Goal: Task Accomplishment & Management: Use online tool/utility

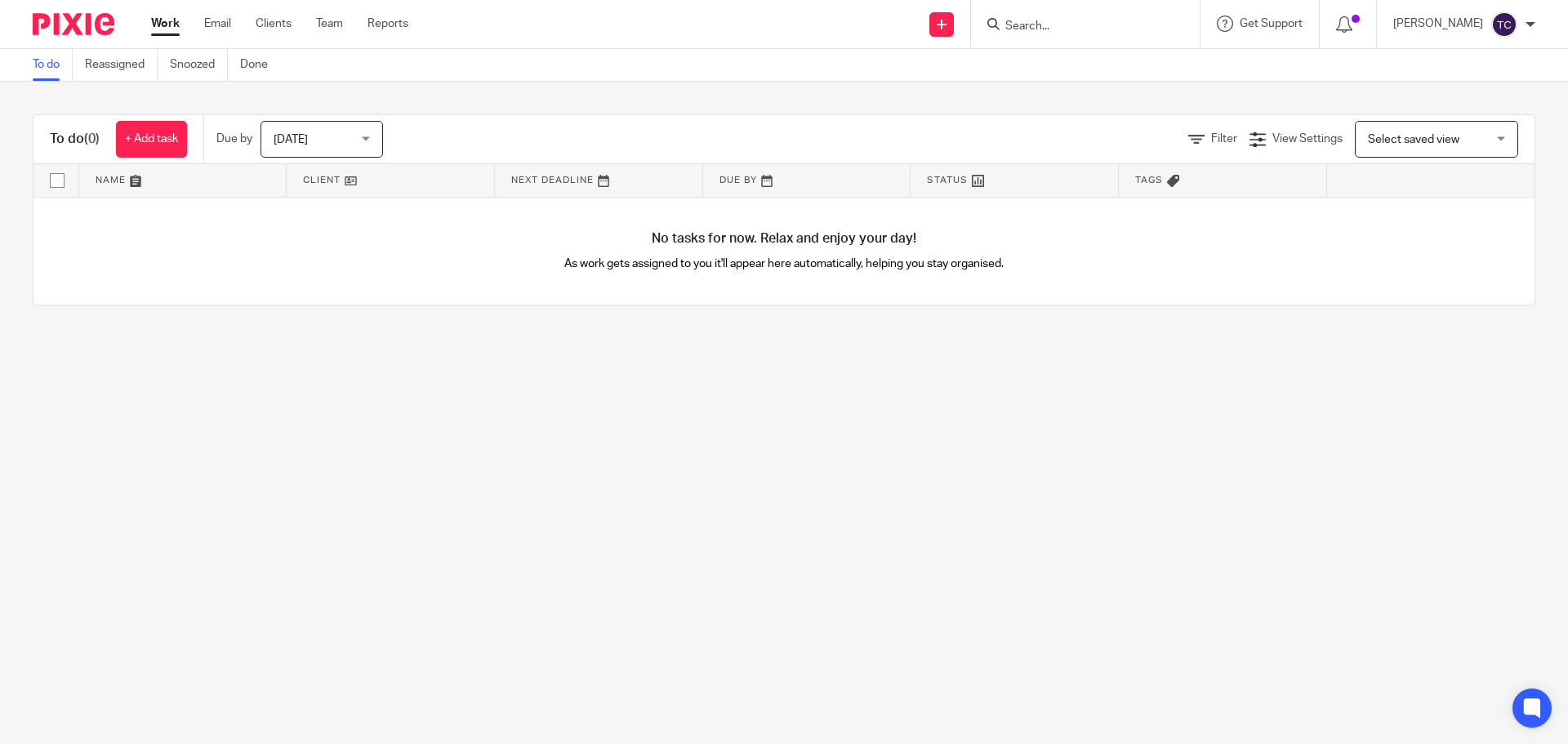
click at [1083, 21] on input "Search" at bounding box center [1076, 27] width 147 height 15
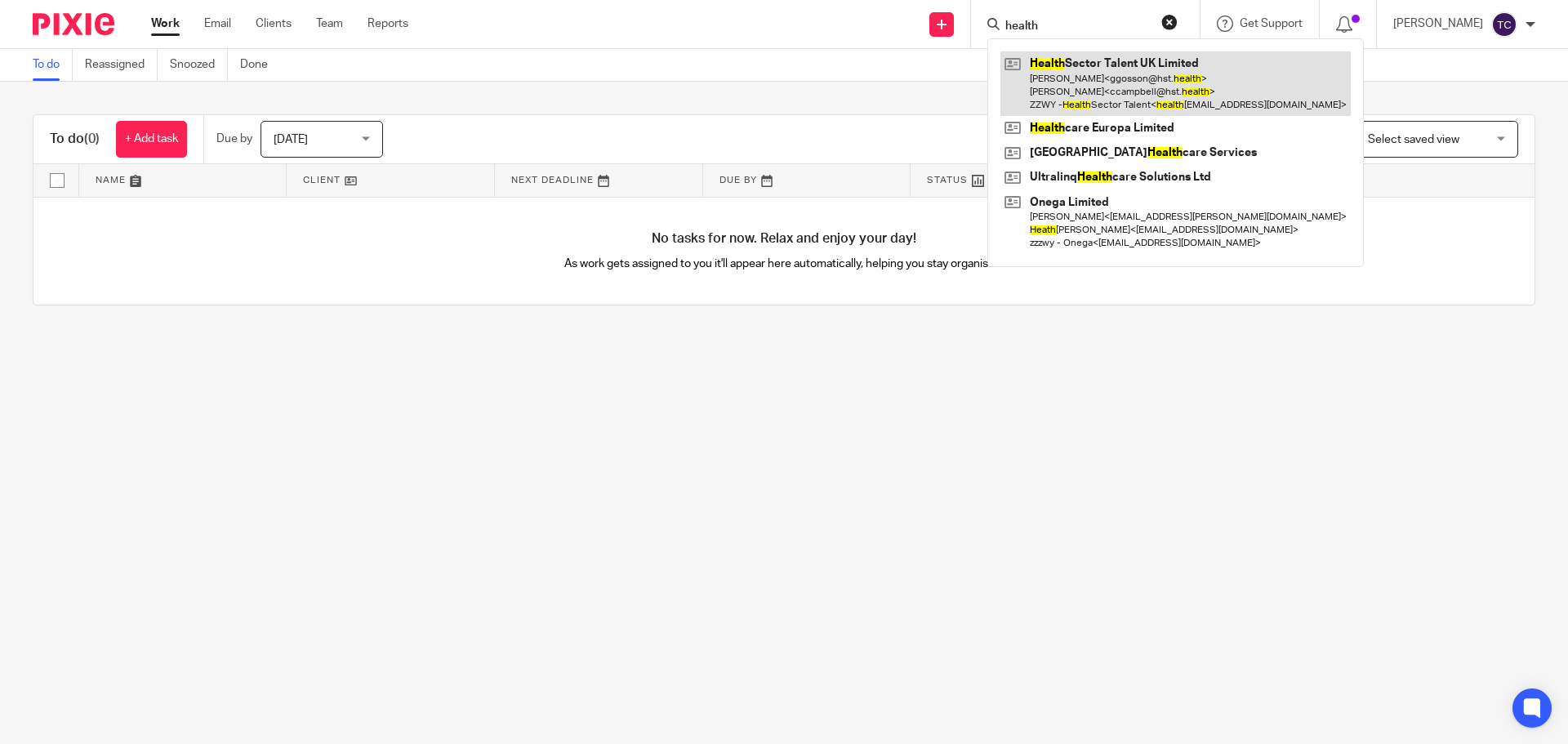
type input "health"
click at [1159, 93] on link at bounding box center [1175, 83] width 350 height 64
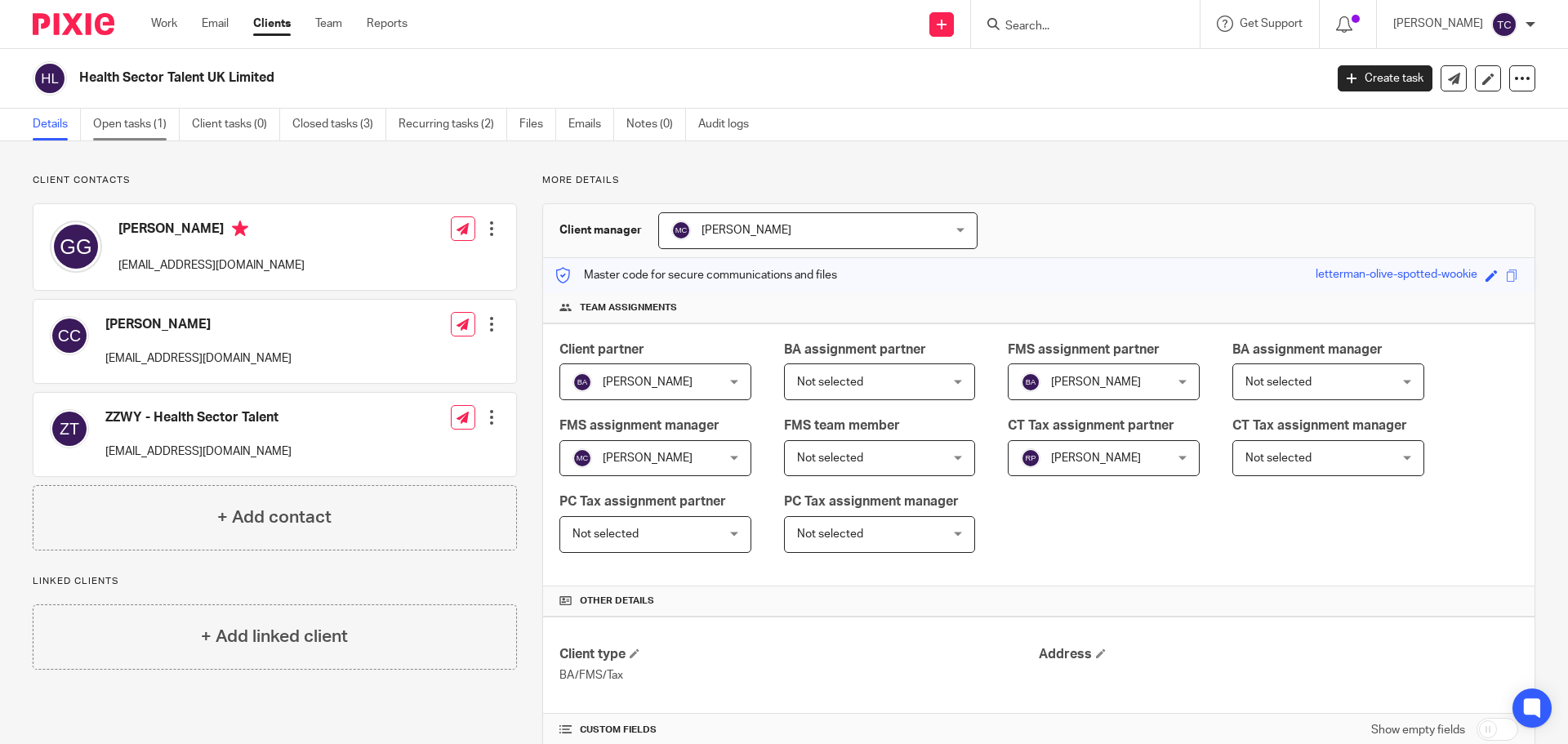
click at [145, 130] on link "Open tasks (1)" at bounding box center [136, 124] width 87 height 32
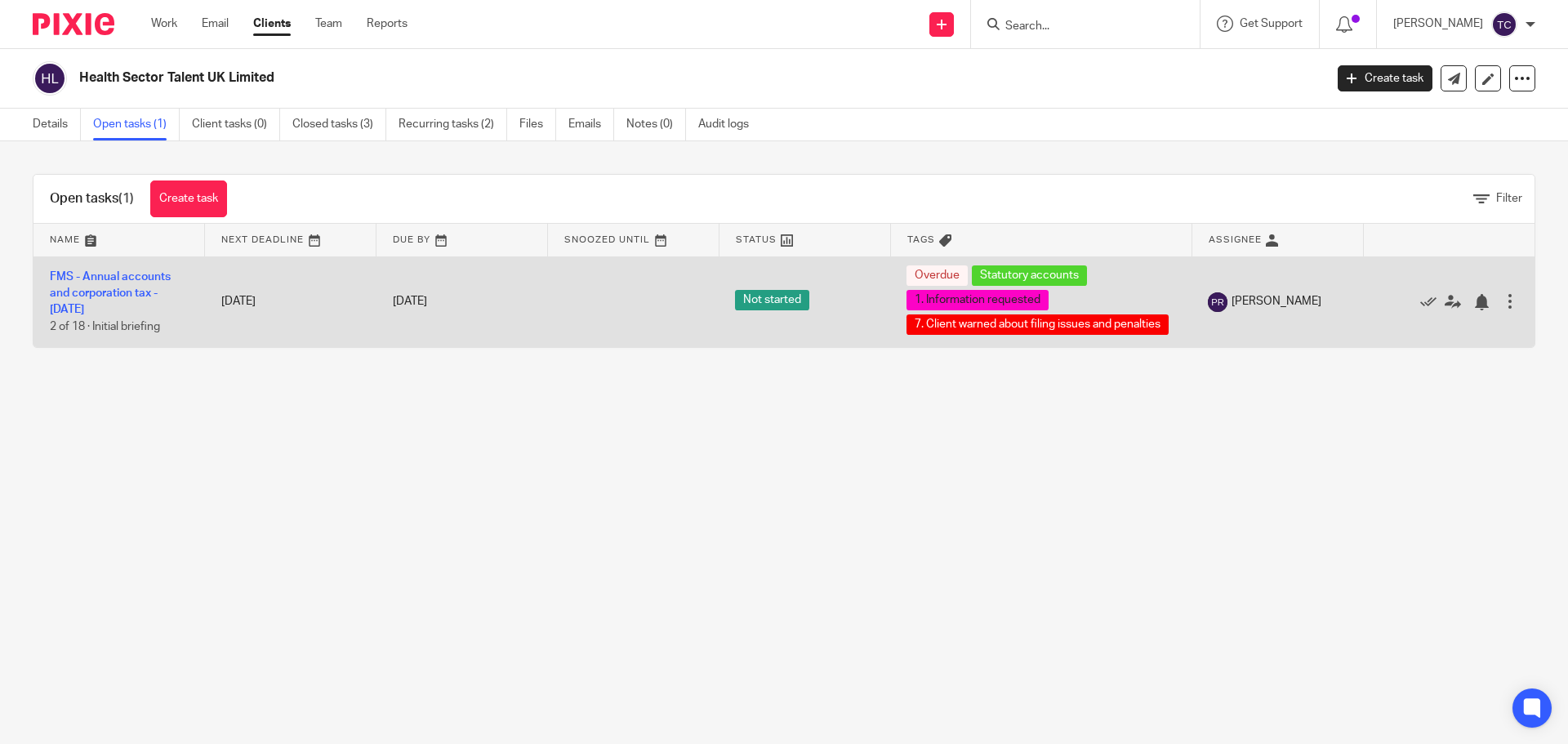
click at [127, 299] on td "FMS - Annual accounts and corporation tax - December 2024 2 of 18 · Initial bri…" at bounding box center [119, 302] width 172 height 91
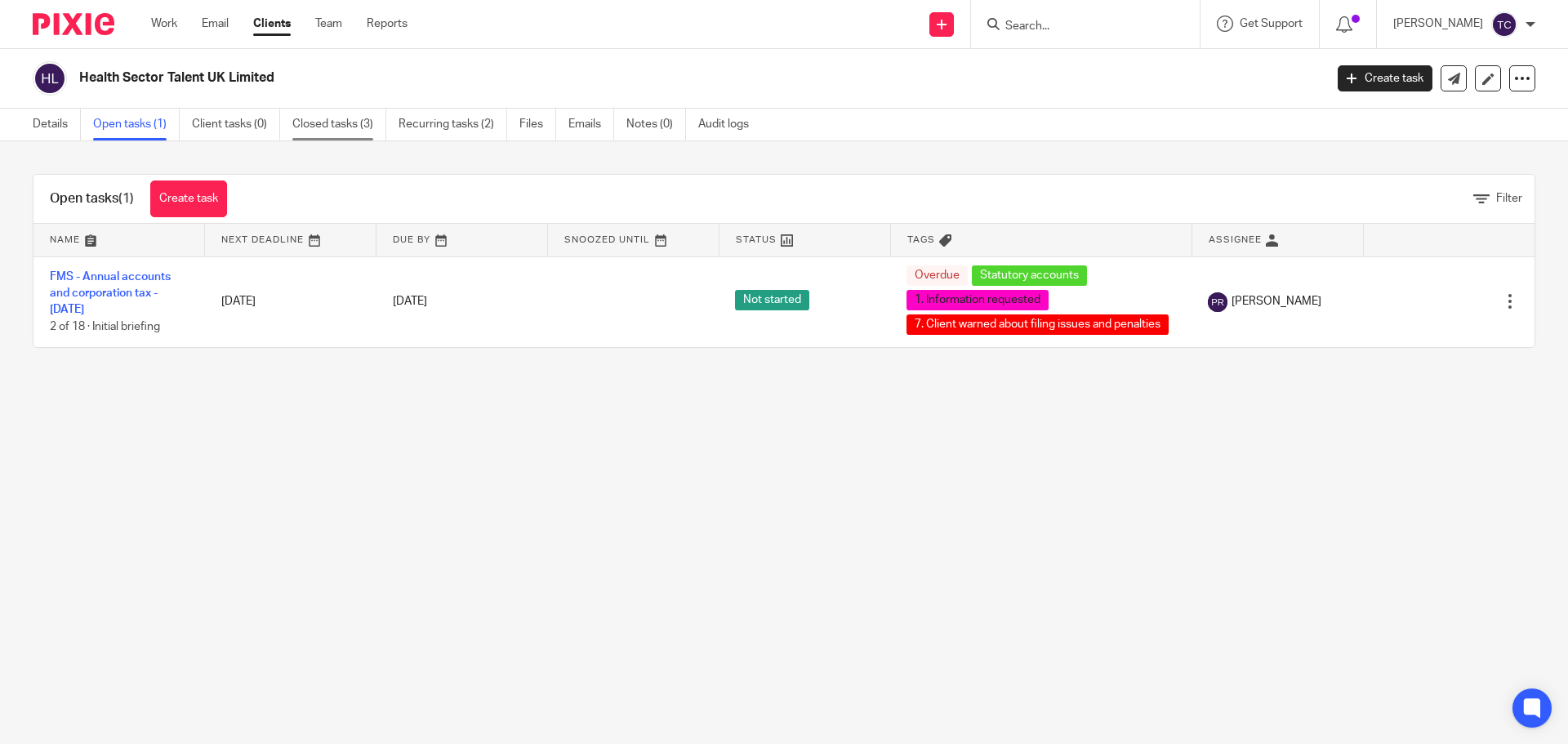
click at [323, 126] on link "Closed tasks (3)" at bounding box center [339, 124] width 93 height 32
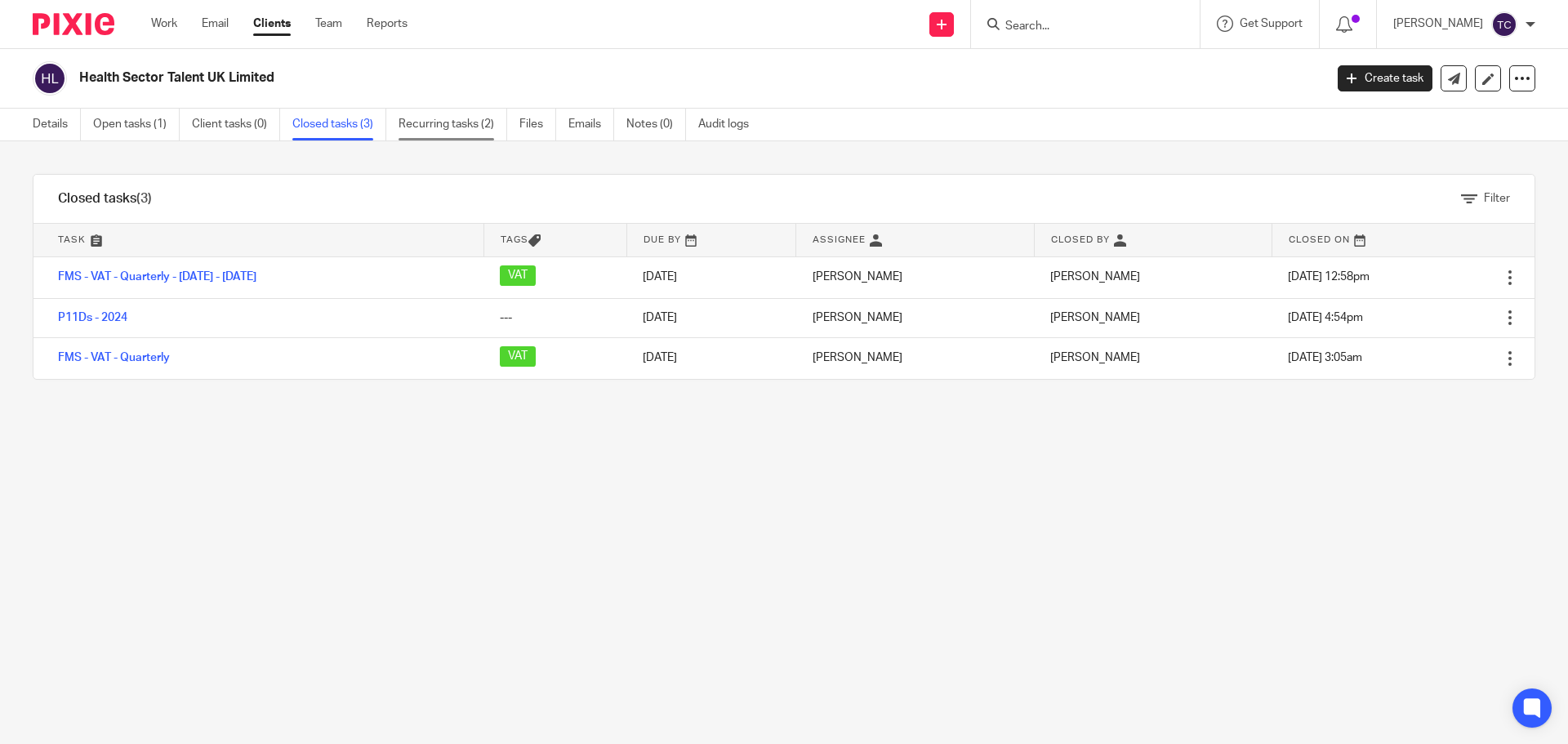
click at [438, 125] on link "Recurring tasks (2)" at bounding box center [453, 124] width 109 height 32
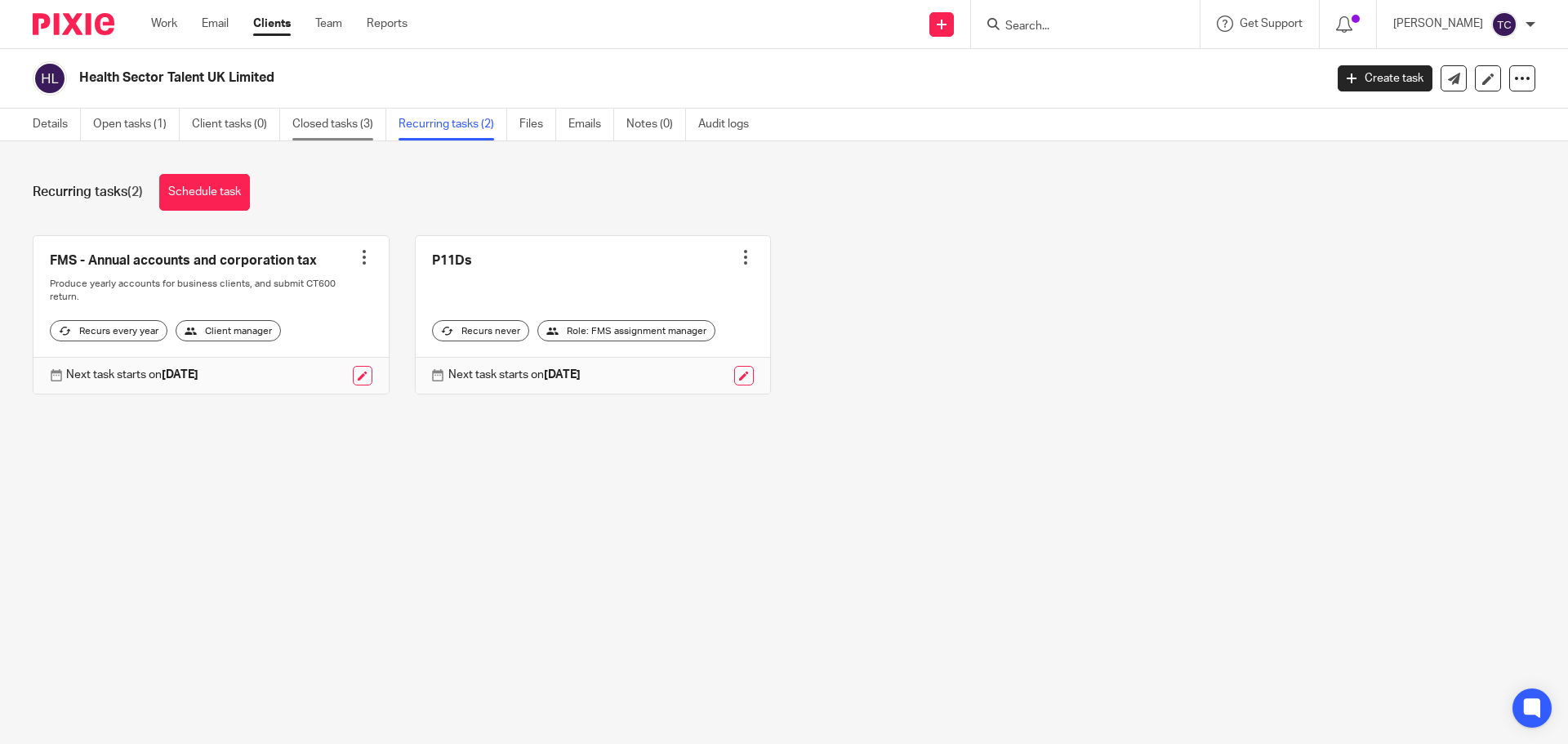
click at [331, 125] on link "Closed tasks (3)" at bounding box center [339, 124] width 93 height 32
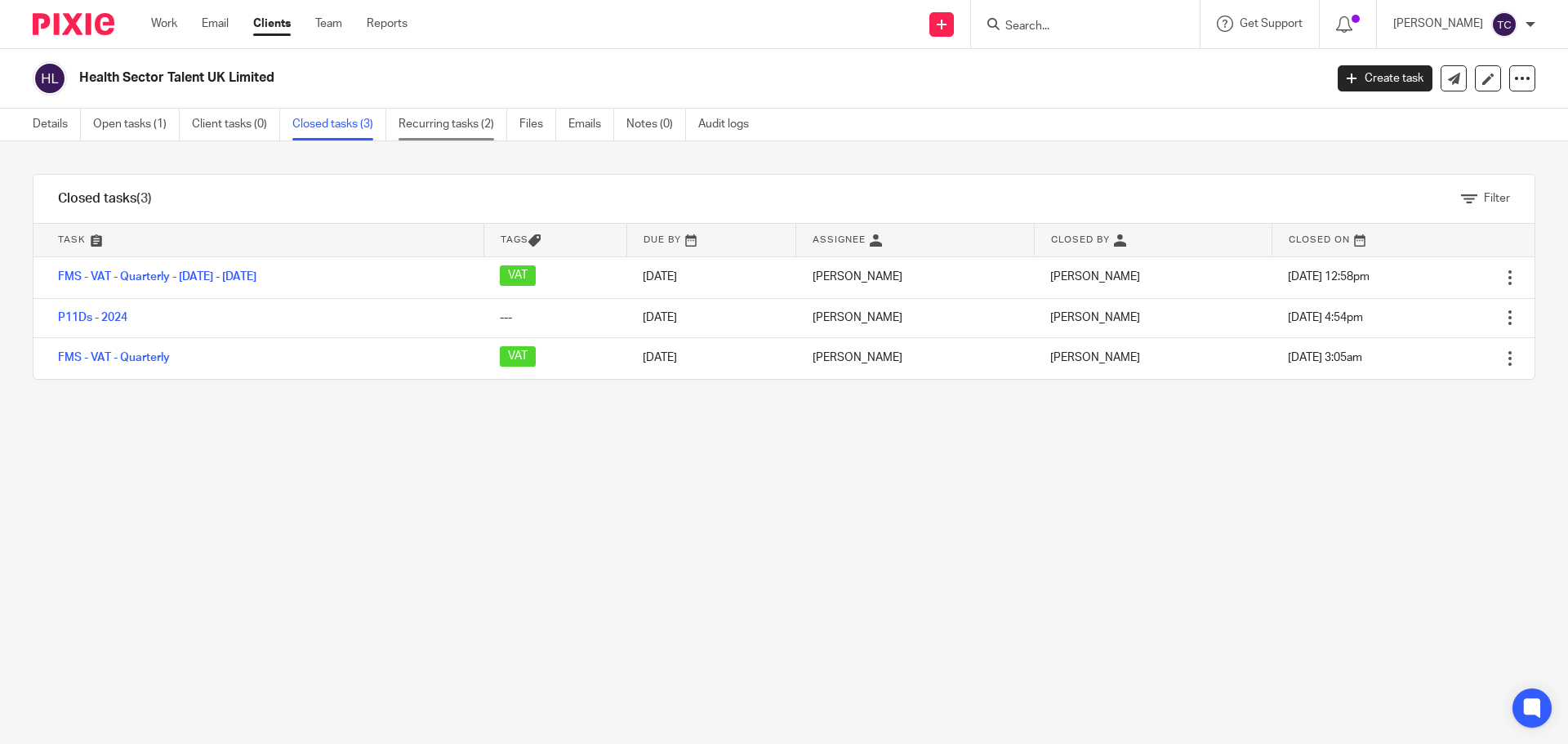
click at [419, 129] on link "Recurring tasks (2)" at bounding box center [453, 124] width 109 height 32
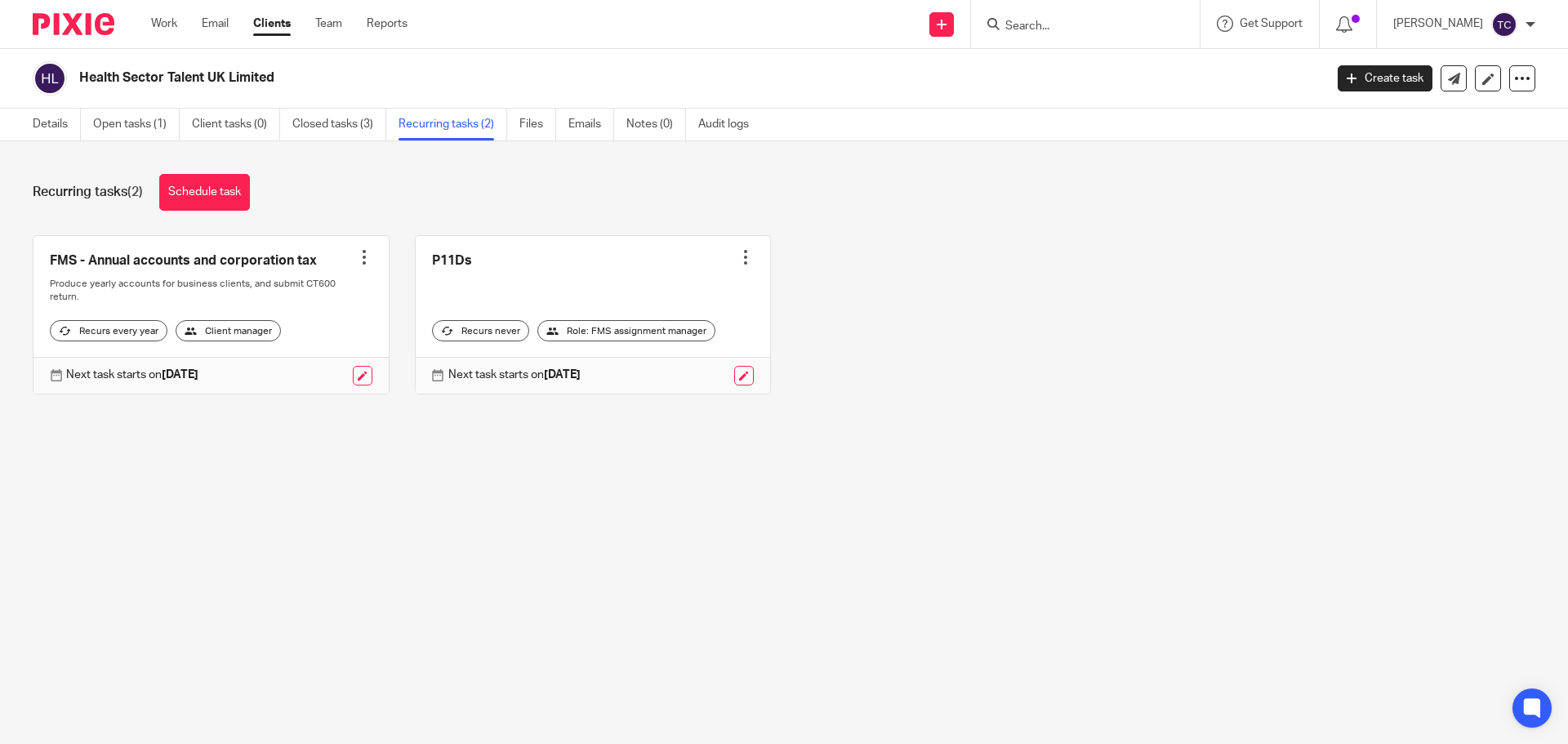
click at [258, 262] on link at bounding box center [211, 315] width 355 height 158
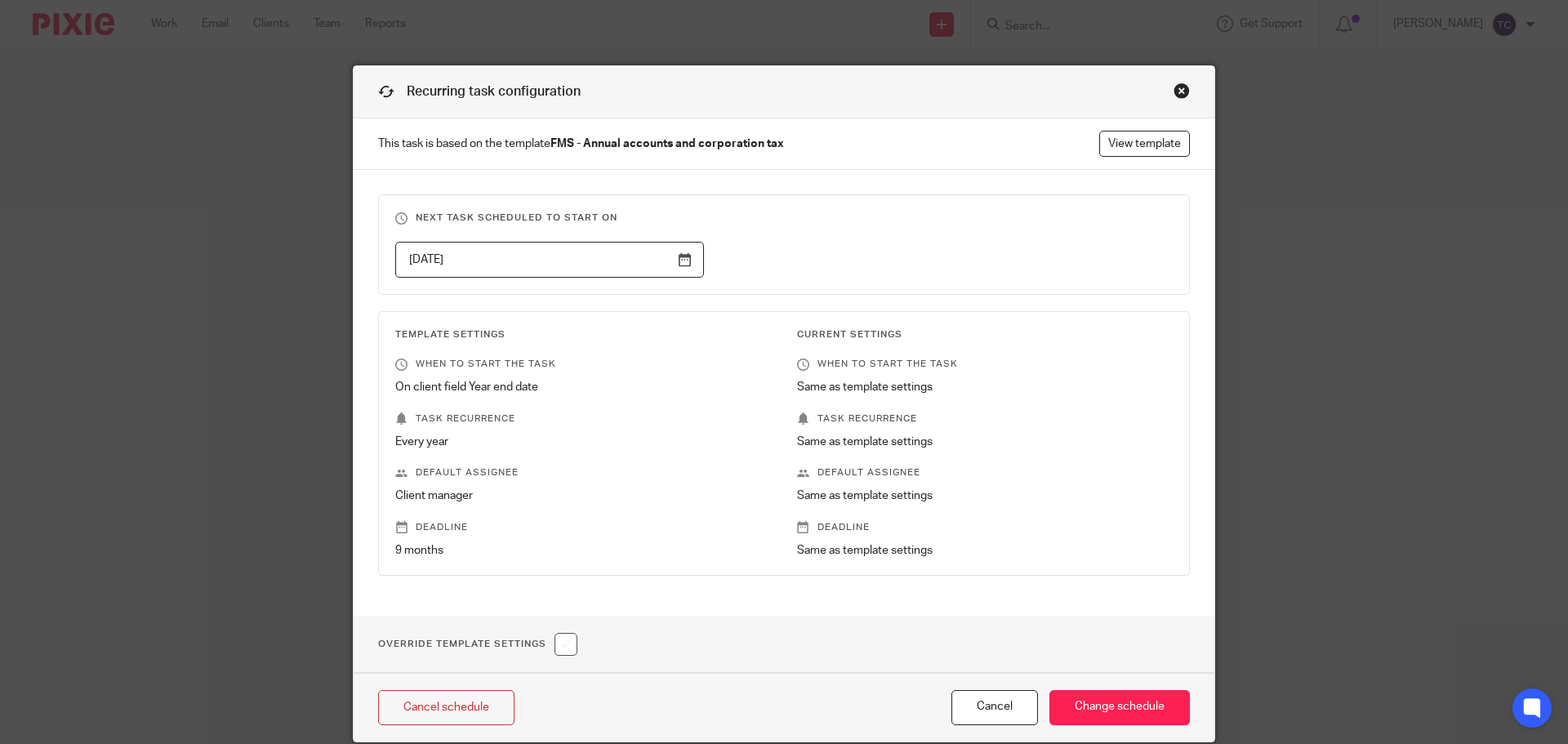
click at [1178, 92] on div "Close this dialog window" at bounding box center [1181, 90] width 16 height 16
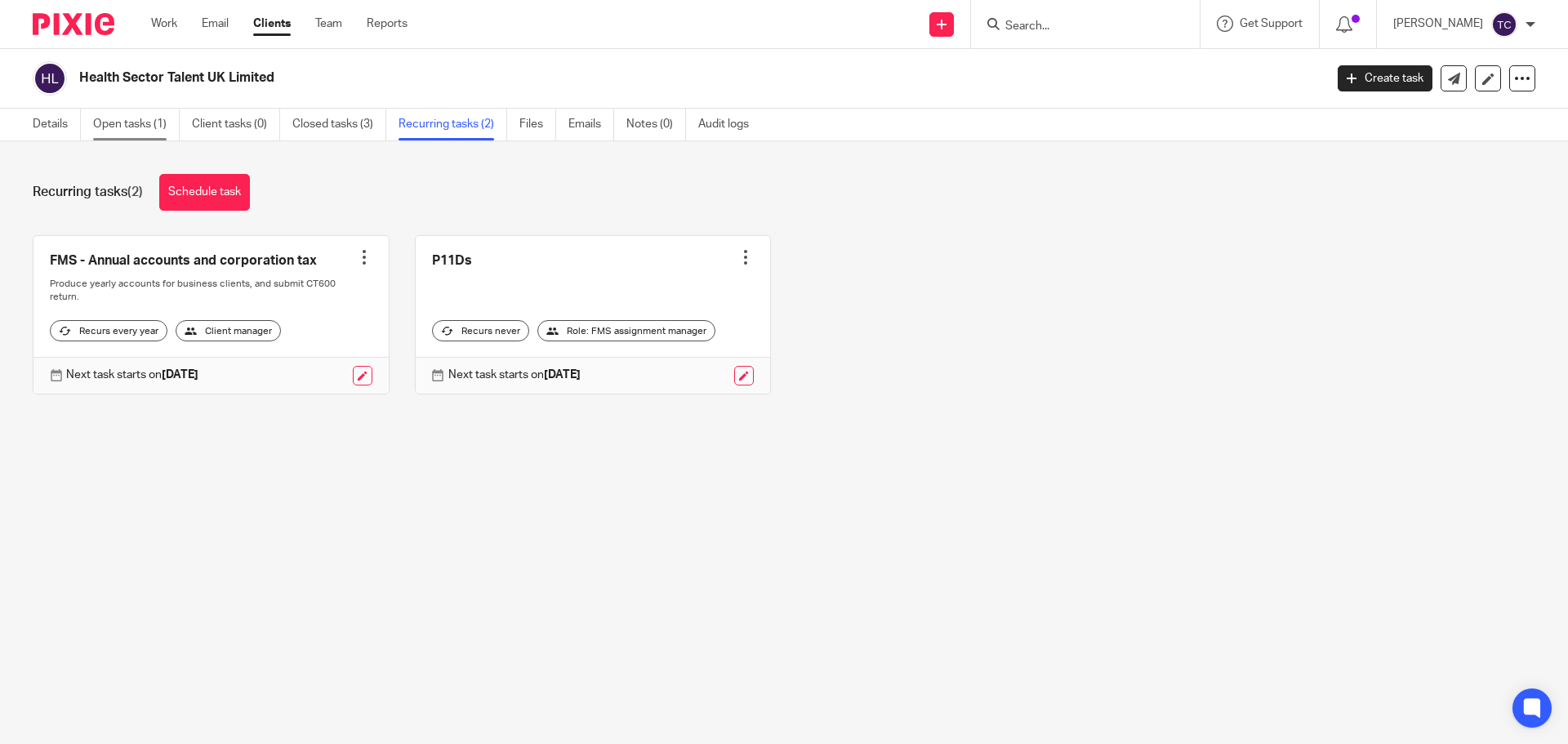
click at [122, 124] on link "Open tasks (1)" at bounding box center [136, 124] width 87 height 32
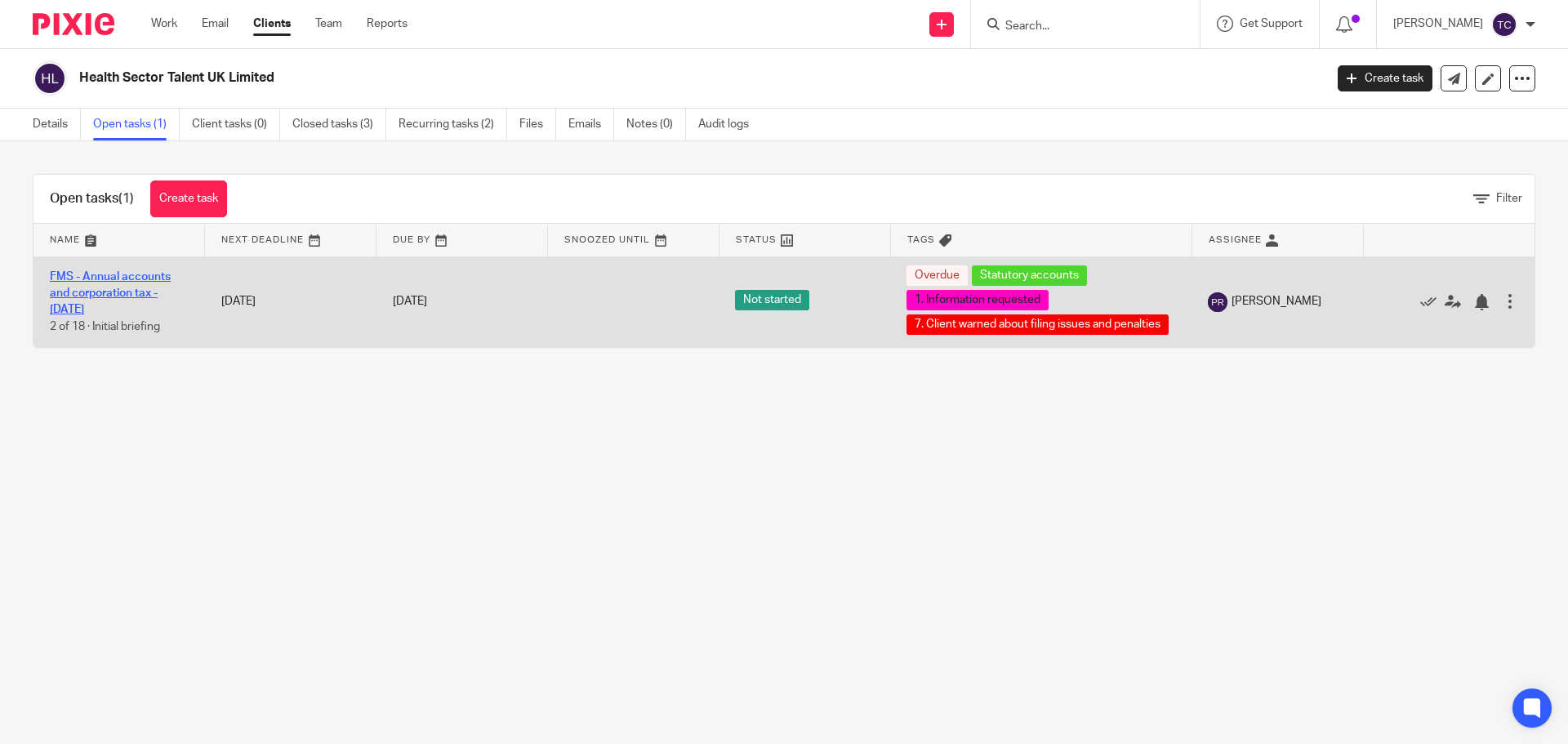
click at [142, 295] on link "FMS - Annual accounts and corporation tax - [DATE]" at bounding box center [110, 293] width 121 height 45
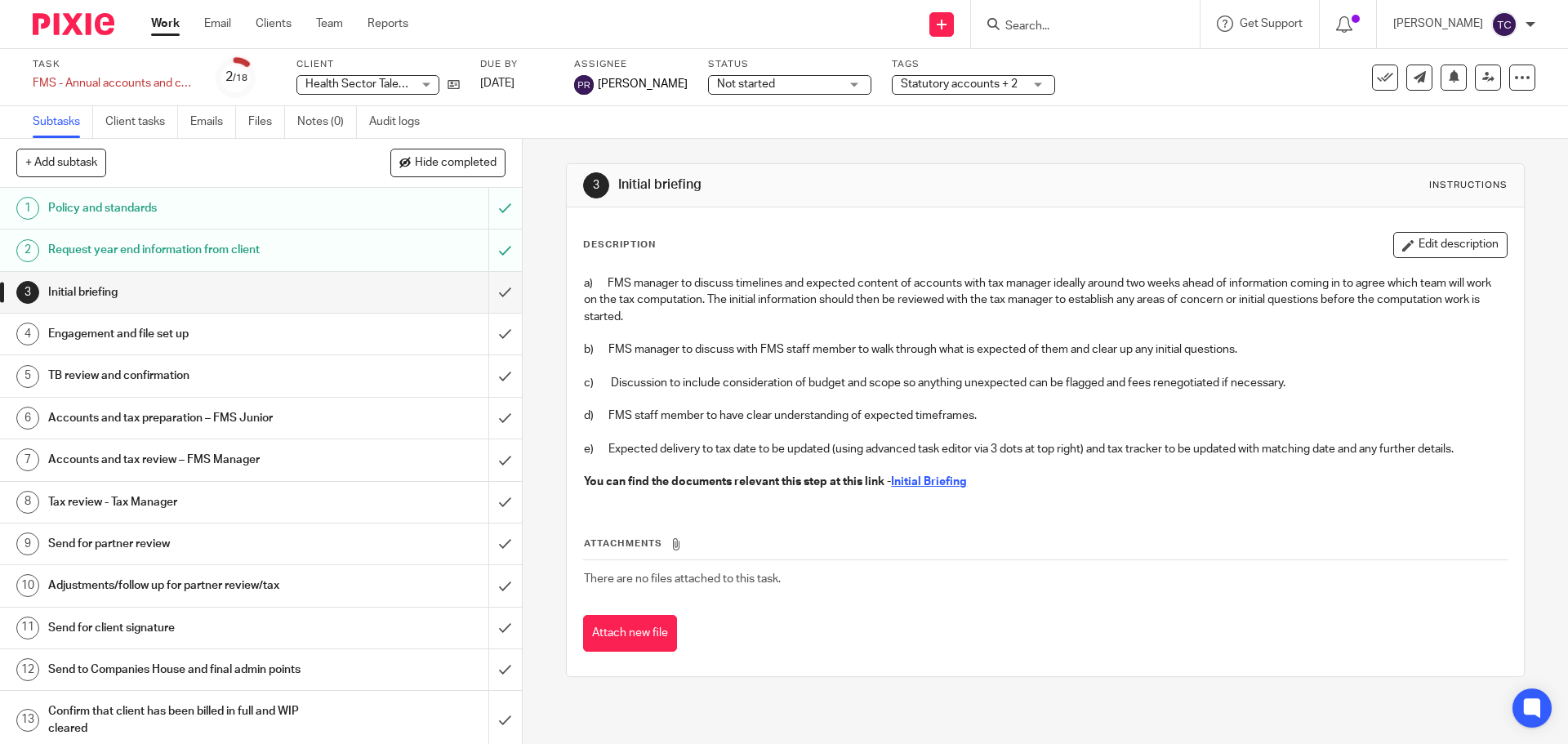
click at [1019, 87] on div "Statutory accounts + 2" at bounding box center [973, 85] width 163 height 20
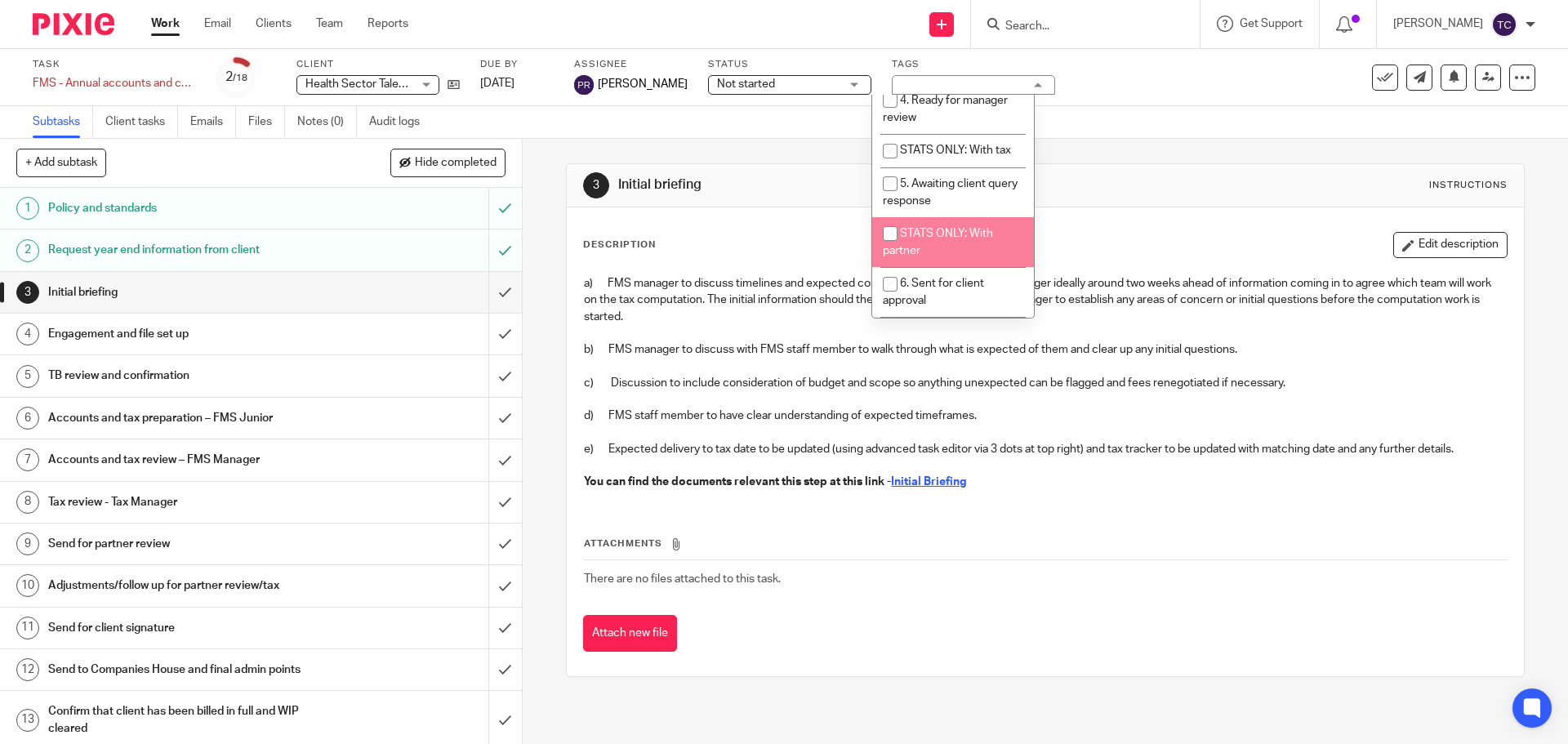
scroll to position [327, 0]
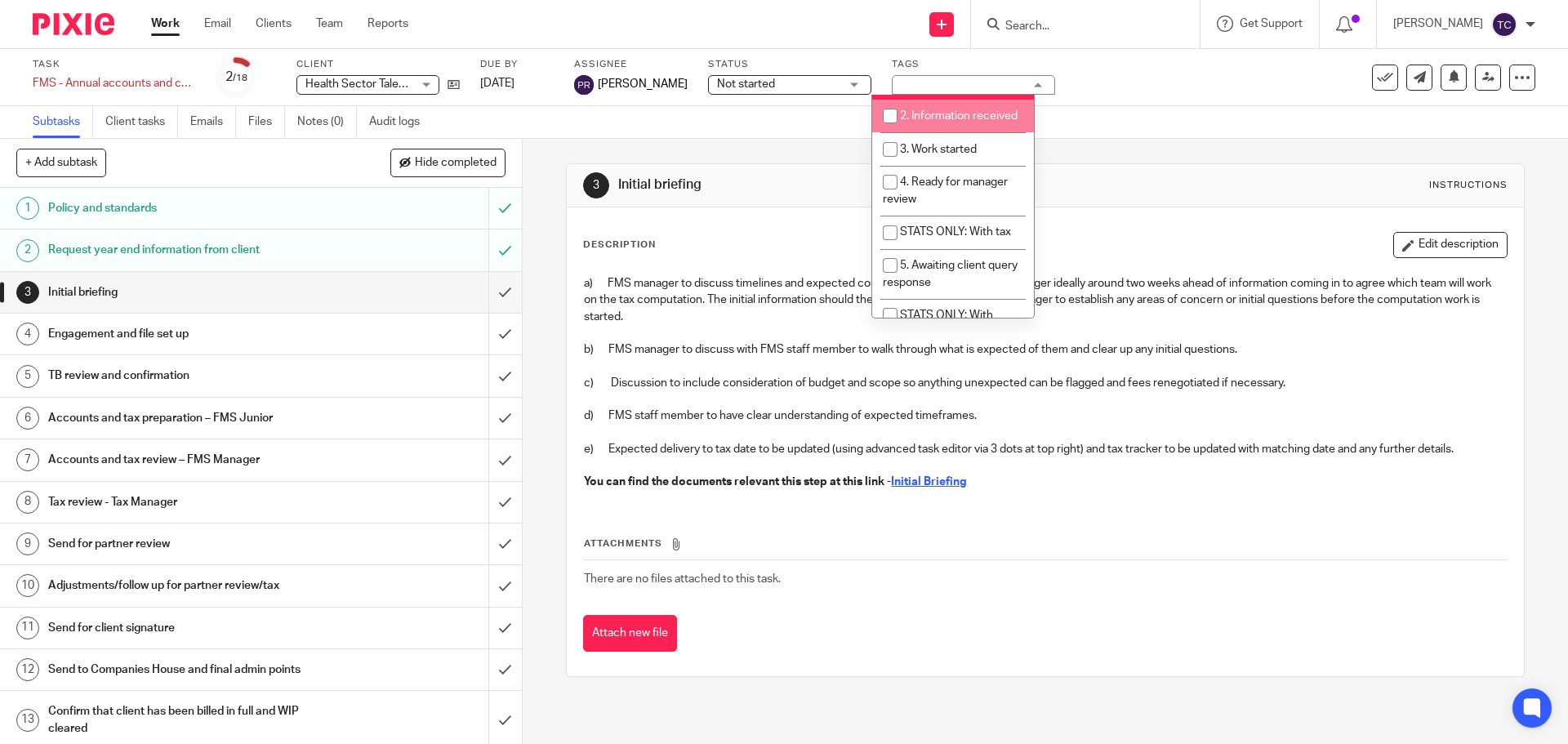
click at [888, 117] on input "checkbox" at bounding box center [890, 116] width 31 height 31
checkbox input "true"
click at [889, 165] on input "checkbox" at bounding box center [890, 149] width 31 height 31
checkbox input "true"
click at [1109, 111] on div "Subtasks Client tasks Emails Files Notes (0) Audit logs" at bounding box center [784, 123] width 1568 height 33
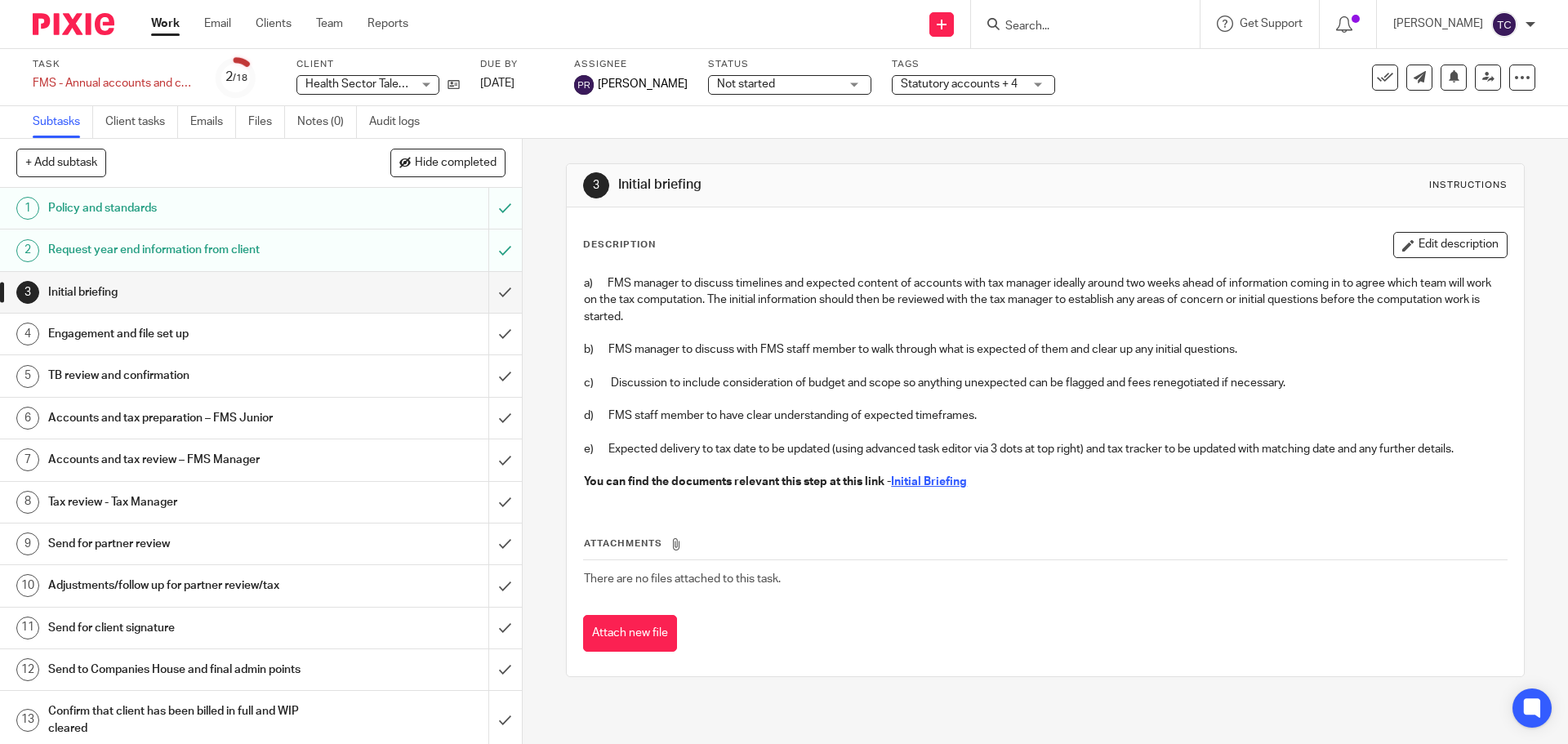
click at [391, 330] on div "Engagement and file set up" at bounding box center [260, 334] width 424 height 25
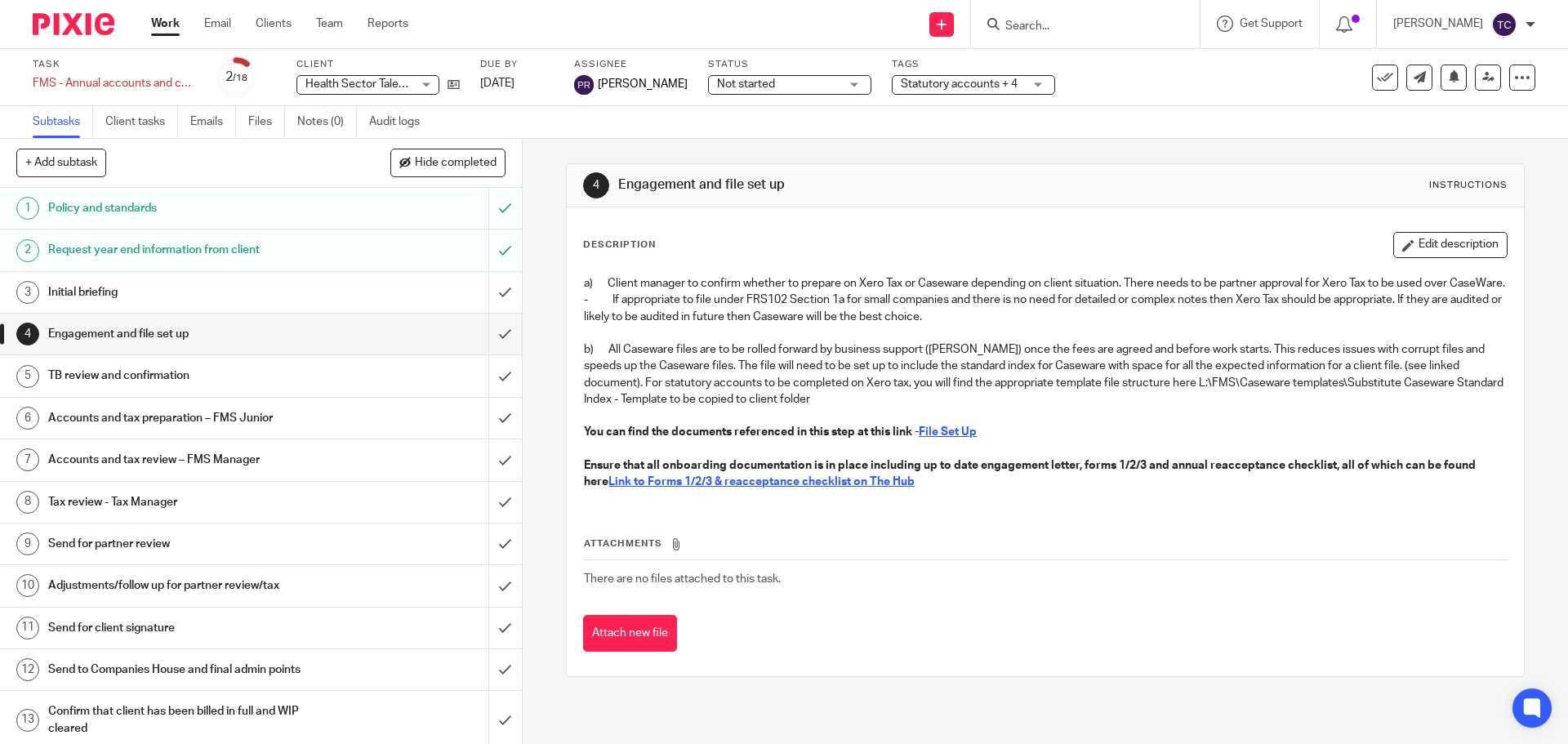
click at [263, 375] on h1 "TB review and confirmation" at bounding box center [189, 376] width 282 height 25
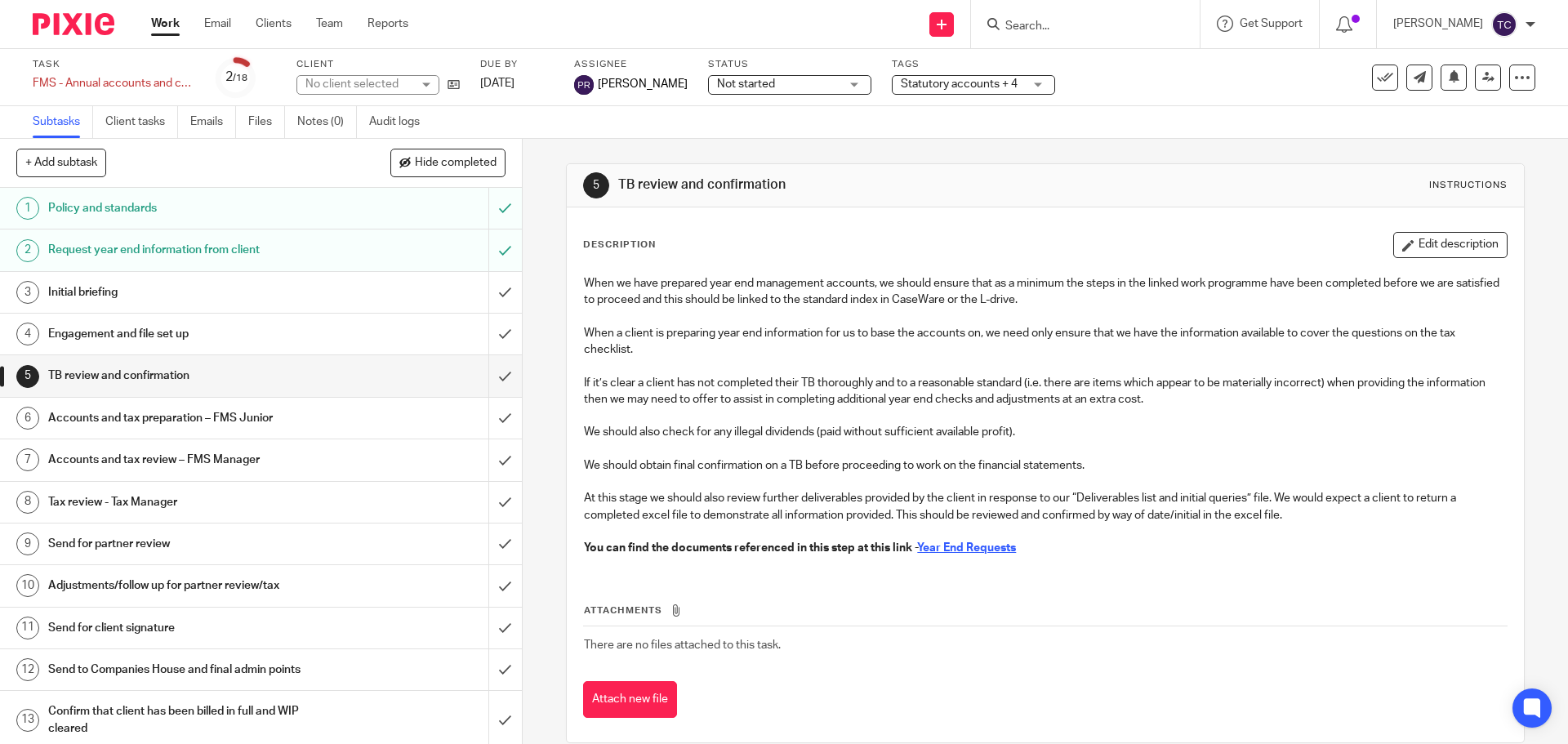
click at [324, 421] on div "Accounts and tax preparation – FMS Junior" at bounding box center [260, 418] width 424 height 25
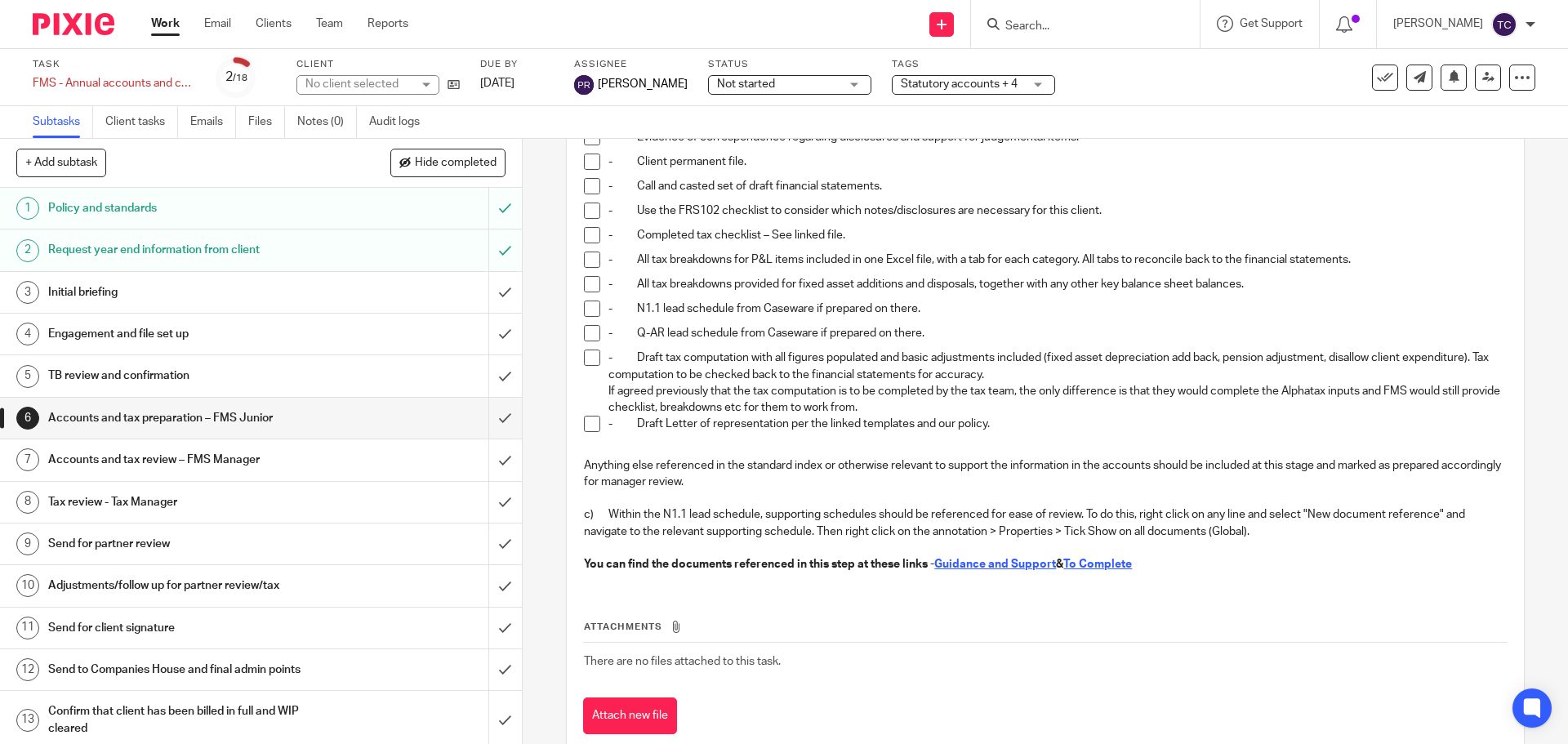
scroll to position [366, 0]
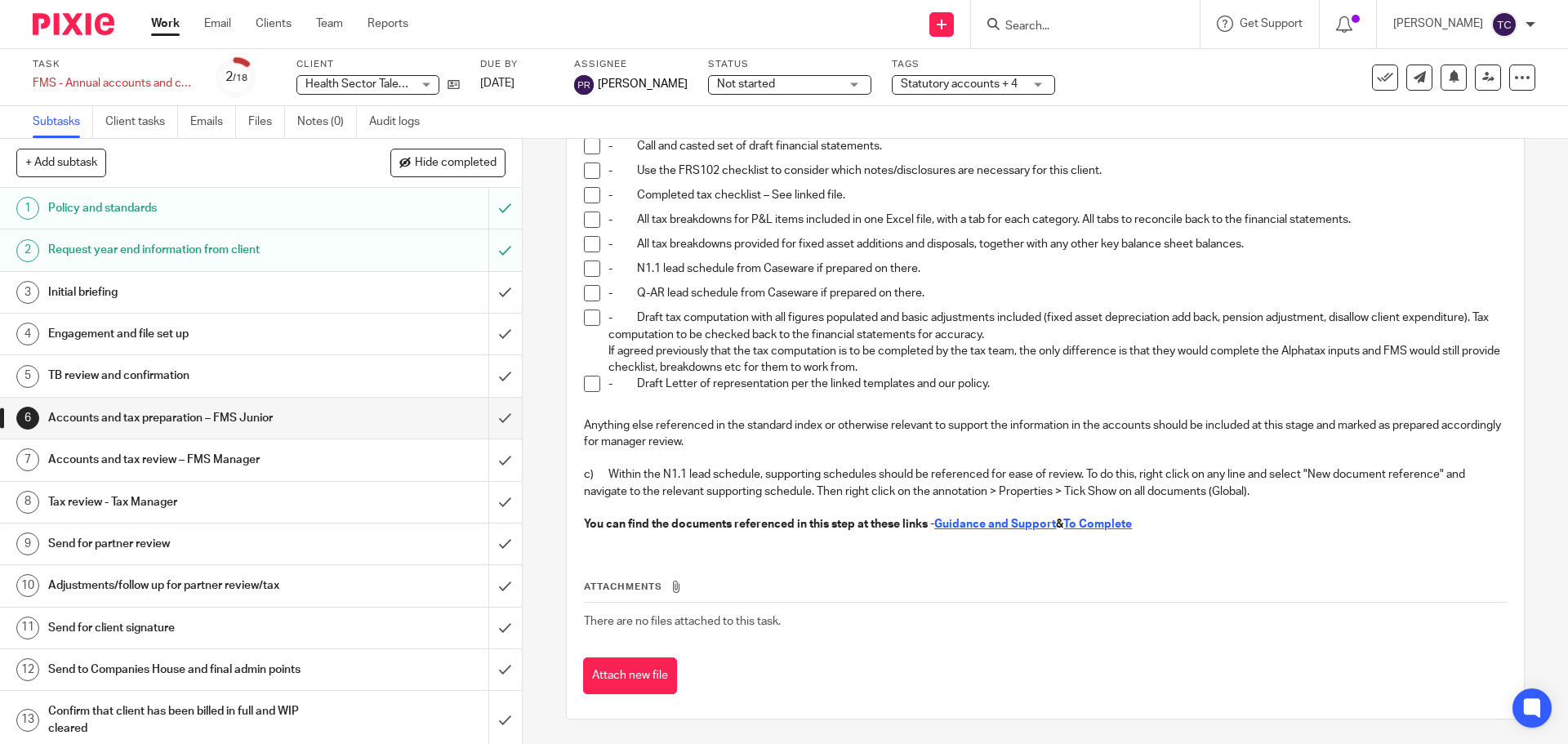
click at [1011, 523] on u "Guidance and Support" at bounding box center [995, 523] width 122 height 11
click at [1101, 528] on u "To Complete" at bounding box center [1097, 523] width 69 height 11
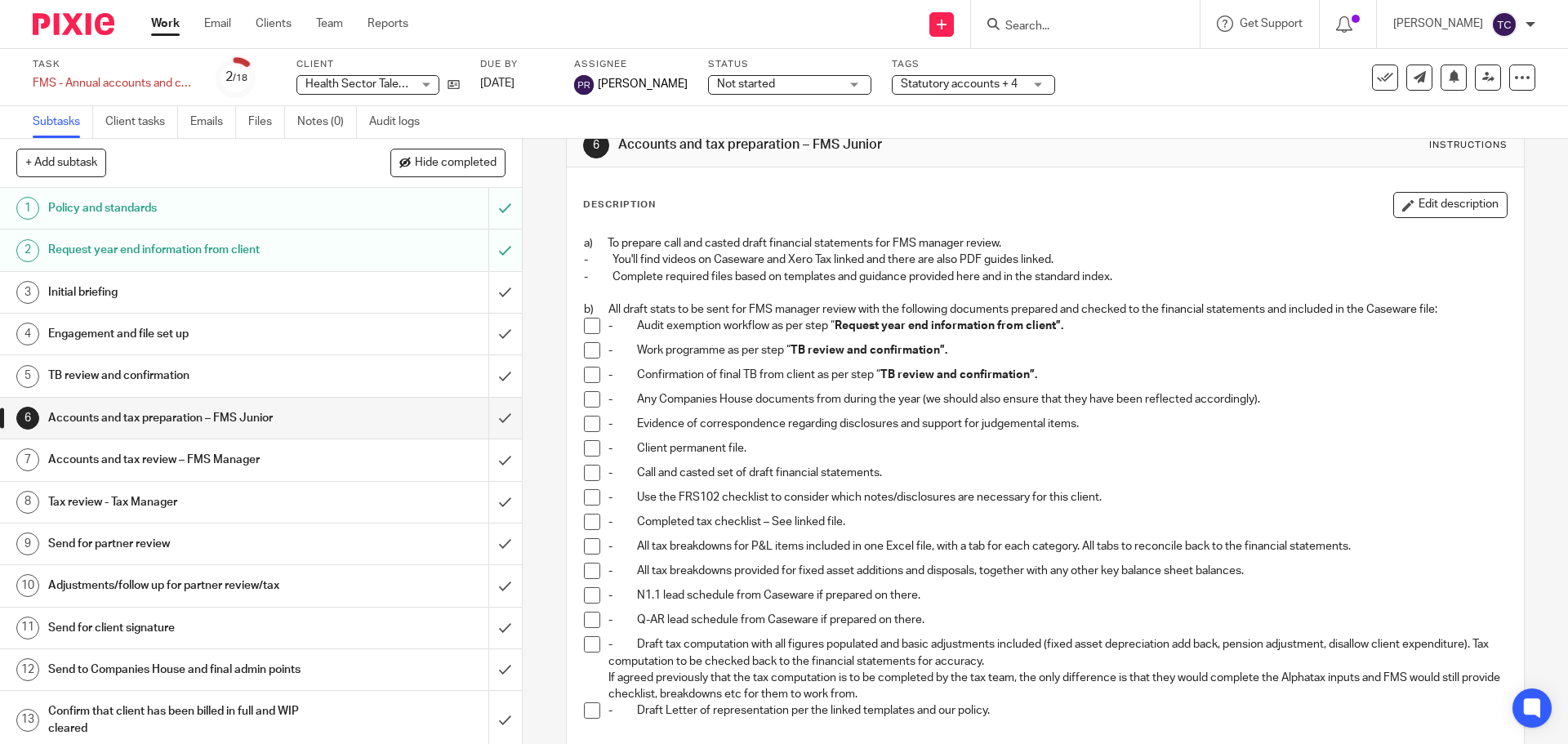
scroll to position [285, 0]
